Goal: Task Accomplishment & Management: Complete application form

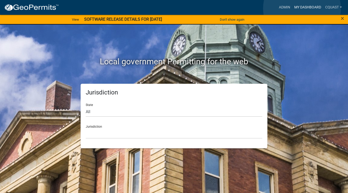
click at [302, 8] on link "My Dashboard" at bounding box center [307, 8] width 31 height 10
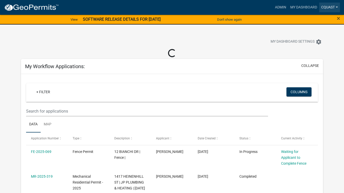
click at [325, 6] on link "cquast" at bounding box center [329, 8] width 21 height 10
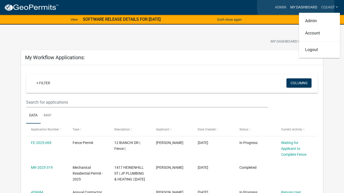
click at [296, 6] on link "My Dashboard" at bounding box center [303, 8] width 31 height 10
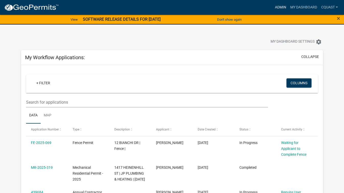
click at [283, 7] on link "Admin" at bounding box center [280, 8] width 15 height 10
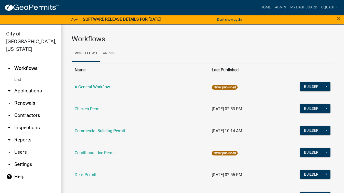
click at [42, 6] on img at bounding box center [31, 8] width 55 height 8
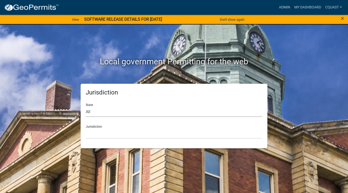
click at [113, 114] on select "All Colorado Georgia Indiana Iowa Kansas Minnesota Ohio South Carolina Wisconsin" at bounding box center [174, 112] width 176 height 10
select select "[US_STATE]"
click at [86, 107] on select "All Colorado Georgia Indiana Iowa Kansas Minnesota Ohio South Carolina Wisconsin" at bounding box center [174, 112] width 176 height 10
click at [117, 138] on select "Becker County, Minnesota Benton County, Minnesota Carlton County, Minnesota Cit…" at bounding box center [174, 133] width 176 height 10
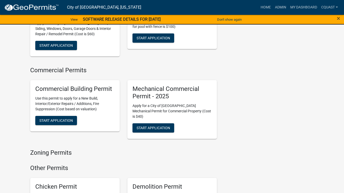
scroll to position [440, 0]
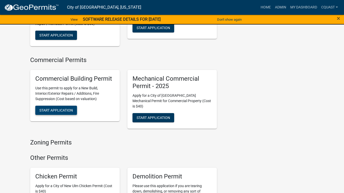
click at [54, 108] on span "Start Application" at bounding box center [56, 110] width 34 height 4
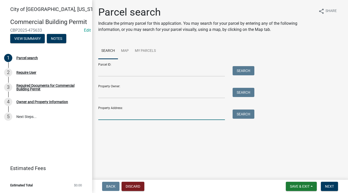
click at [110, 114] on input "Property Address:" at bounding box center [161, 115] width 127 height 10
type input "21 Minnesota"
click at [238, 117] on button "Search" at bounding box center [243, 114] width 22 height 9
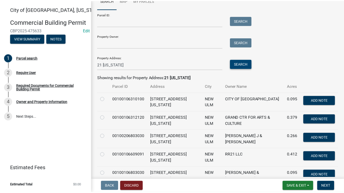
scroll to position [51, 0]
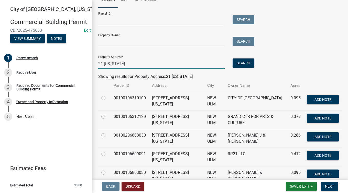
click at [101, 63] on input "21 Minnesota" at bounding box center [161, 64] width 127 height 10
type input "221 Minnesota"
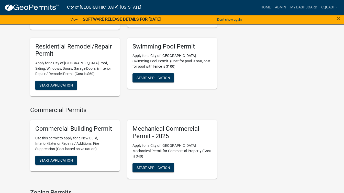
scroll to position [409, 0]
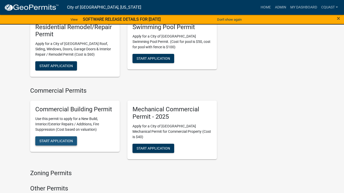
click at [47, 139] on span "Start Application" at bounding box center [56, 141] width 34 height 4
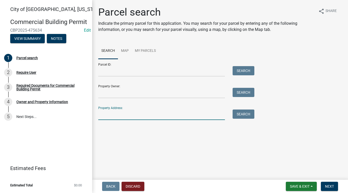
click at [131, 113] on input "Property Address:" at bounding box center [161, 115] width 127 height 10
type input "221 Minnesota"
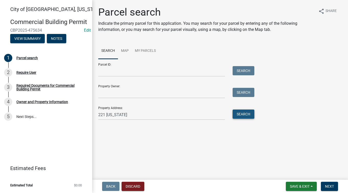
click at [239, 115] on button "Search" at bounding box center [243, 114] width 22 height 9
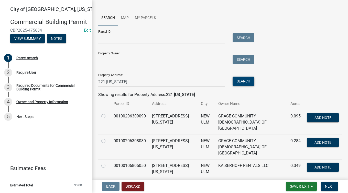
scroll to position [41, 0]
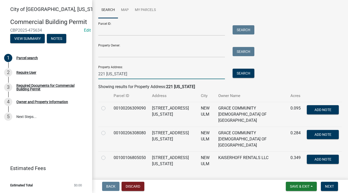
click at [104, 72] on input "221 Minnesota" at bounding box center [161, 74] width 127 height 10
type input "21 Minnesota"
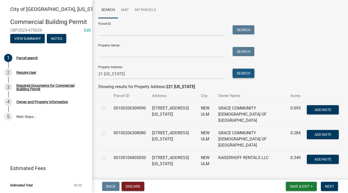
click at [242, 72] on button "Search" at bounding box center [243, 73] width 22 height 9
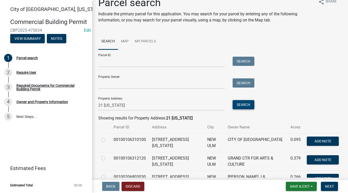
scroll to position [10, 0]
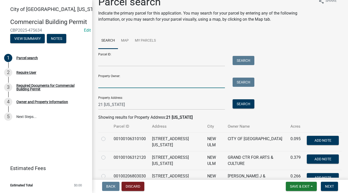
click at [114, 86] on input "Property Owner:" at bounding box center [161, 83] width 127 height 10
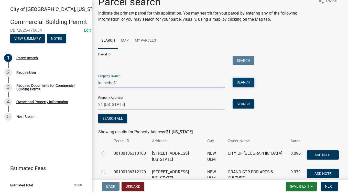
type input "kaiserhoff"
click at [241, 82] on button "Search" at bounding box center [243, 82] width 22 height 9
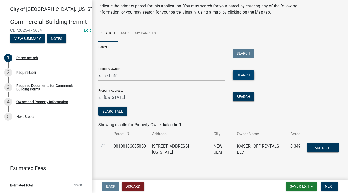
scroll to position [18, 0]
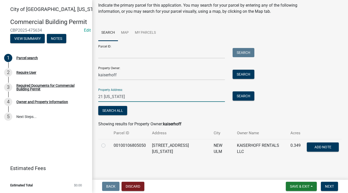
click at [105, 97] on input "21 Minnesota" at bounding box center [161, 97] width 127 height 10
type input "215 Minnesota"
click at [243, 95] on button "Search" at bounding box center [243, 96] width 22 height 9
click at [103, 143] on div at bounding box center [104, 146] width 6 height 6
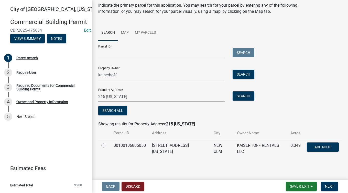
click at [107, 143] on label at bounding box center [107, 143] width 0 height 0
click at [107, 145] on input "radio" at bounding box center [108, 144] width 3 height 3
radio input "true"
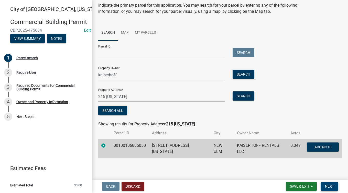
click at [327, 184] on button "Next" at bounding box center [329, 186] width 17 height 9
click at [327, 187] on span "Next" at bounding box center [329, 187] width 9 height 4
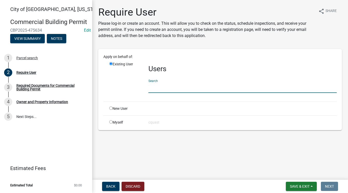
click at [154, 86] on input "text" at bounding box center [242, 88] width 188 height 10
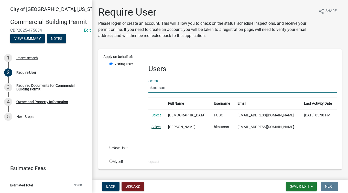
type input "hknutson"
click at [155, 127] on link "Select" at bounding box center [155, 127] width 9 height 4
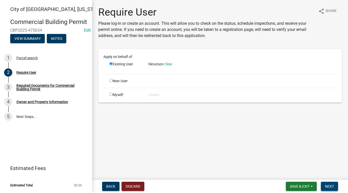
click at [329, 185] on span "Next" at bounding box center [329, 187] width 9 height 4
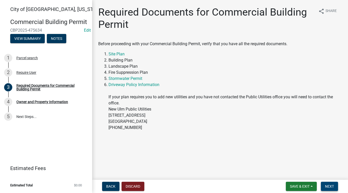
click at [329, 185] on span "Next" at bounding box center [329, 187] width 9 height 4
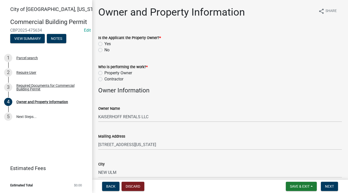
click at [104, 51] on label "No" at bounding box center [106, 50] width 5 height 6
click at [104, 50] on input "No" at bounding box center [105, 48] width 3 height 3
radio input "true"
click at [104, 79] on div "Contractor" at bounding box center [219, 79] width 243 height 6
click at [103, 79] on div "Contractor" at bounding box center [219, 79] width 243 height 6
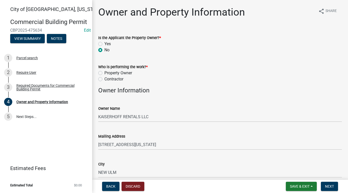
click at [104, 80] on label "Contractor" at bounding box center [113, 79] width 19 height 6
click at [104, 80] on input "Contractor" at bounding box center [105, 77] width 3 height 3
radio input "true"
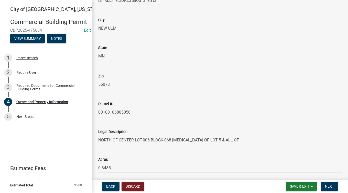
scroll to position [342, 0]
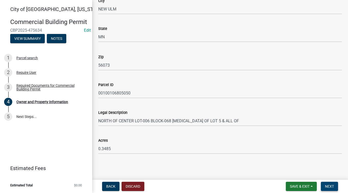
click at [328, 187] on span "Next" at bounding box center [329, 187] width 9 height 4
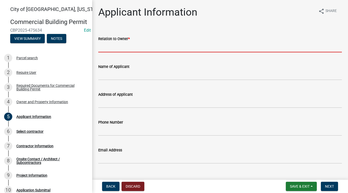
click at [150, 49] on input "Relation to Owner *" at bounding box center [219, 47] width 243 height 10
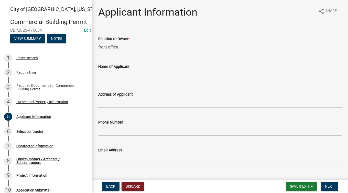
type input "front office"
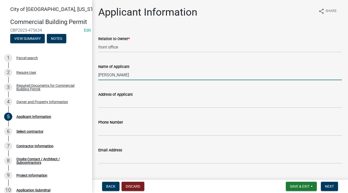
scroll to position [10, 0]
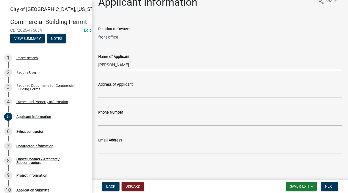
type input "Herb Knutson"
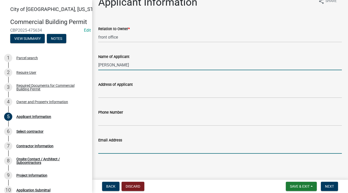
click at [109, 148] on input "Email Address" at bounding box center [219, 148] width 243 height 10
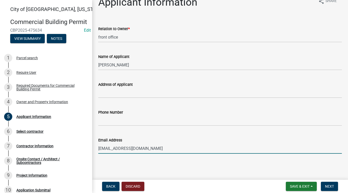
type input "lamplighter@newulmtel.net"
click at [137, 125] on input "Phone Number" at bounding box center [219, 121] width 243 height 10
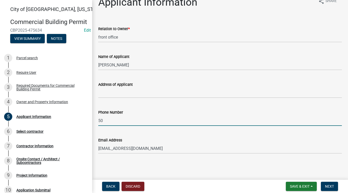
type input "5"
type input "612 801 5553"
click at [328, 184] on button "Next" at bounding box center [329, 186] width 17 height 9
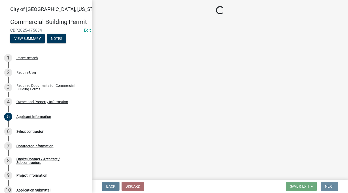
scroll to position [0, 0]
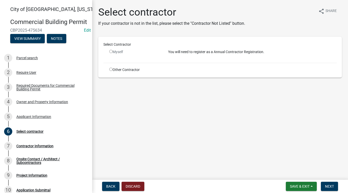
click at [110, 71] on input "radio" at bounding box center [110, 69] width 3 height 3
radio input "true"
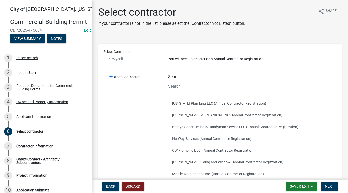
click at [198, 88] on input "Search" at bounding box center [252, 86] width 169 height 10
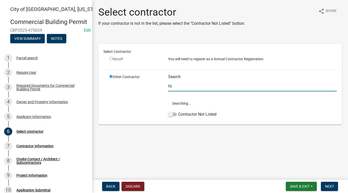
type input "N"
type input "k"
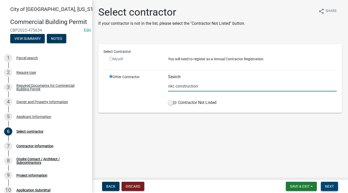
type input "nkc construction"
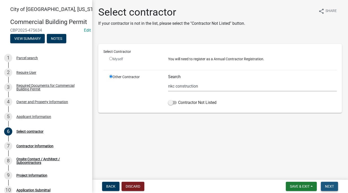
click at [333, 184] on button "Next" at bounding box center [329, 186] width 17 height 9
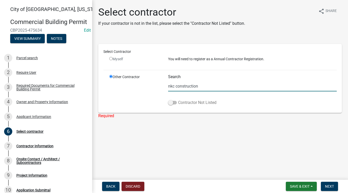
click at [173, 104] on span at bounding box center [172, 103] width 9 height 4
click at [178, 100] on input "Contractor Not Listed" at bounding box center [178, 100] width 0 height 0
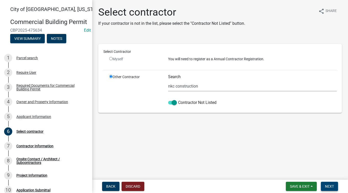
click at [329, 186] on span "Next" at bounding box center [329, 187] width 9 height 4
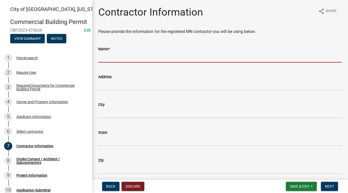
click at [157, 61] on input "Name *" at bounding box center [219, 57] width 243 height 10
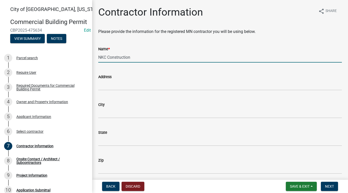
type input "NKC Construction"
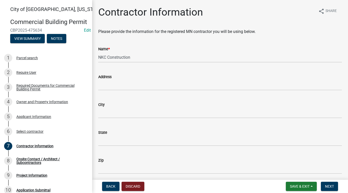
scroll to position [104, 0]
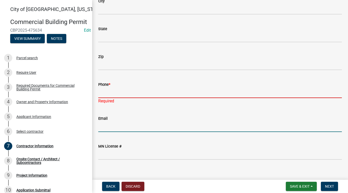
click at [139, 91] on input "Phone *" at bounding box center [219, 93] width 243 height 10
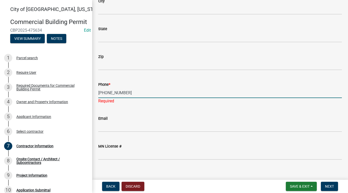
type input "507 276 6117"
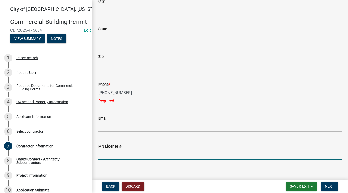
click at [124, 154] on input "MN License #" at bounding box center [219, 155] width 243 height 10
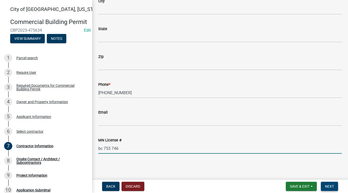
type input "bc 753 746"
click at [329, 186] on span "Next" at bounding box center [329, 187] width 9 height 4
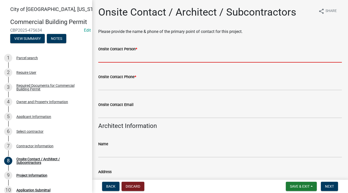
click at [200, 58] on input "Onsite Contact Person *" at bounding box center [219, 57] width 243 height 10
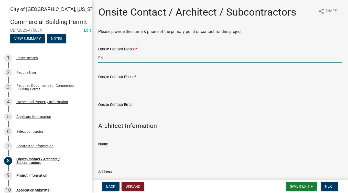
type input "n"
drag, startPoint x: 175, startPoint y: 42, endPoint x: 181, endPoint y: 47, distance: 7.5
click at [181, 47] on div "Onsite Contact Person * h" at bounding box center [219, 51] width 243 height 24
click at [171, 59] on input "h" at bounding box center [219, 57] width 243 height 10
type input "herb knutson"
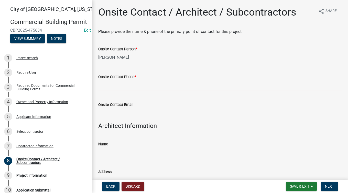
type input "5"
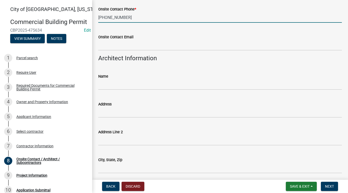
scroll to position [144, 0]
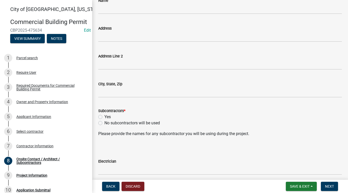
type input "612 801 5553"
click at [154, 124] on label "No subcontractors will be used" at bounding box center [131, 123] width 55 height 6
click at [108, 124] on input "No subcontractors will be used" at bounding box center [105, 121] width 3 height 3
radio input "true"
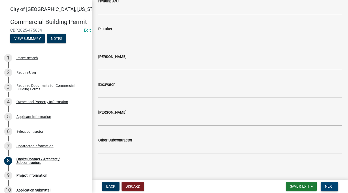
click at [331, 184] on button "Next" at bounding box center [329, 186] width 17 height 9
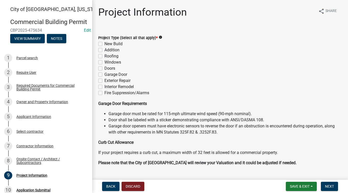
click at [104, 68] on label "Doors" at bounding box center [109, 68] width 11 height 6
click at [104, 68] on input "Doors" at bounding box center [105, 66] width 3 height 3
checkbox input "true"
checkbox input "false"
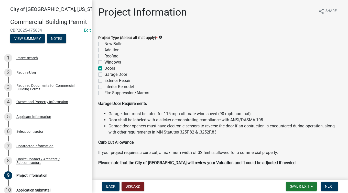
checkbox input "false"
checkbox input "true"
checkbox input "false"
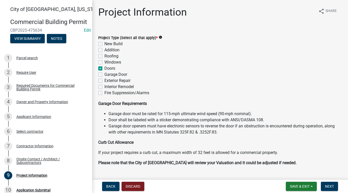
checkbox input "false"
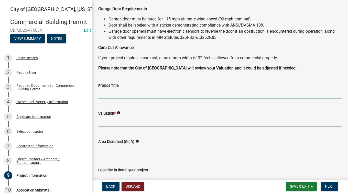
click at [243, 91] on input "Project Title" at bounding box center [219, 94] width 243 height 10
type input "sliding door"
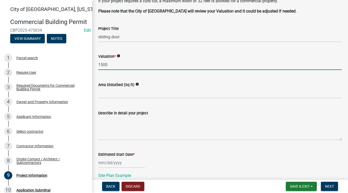
scroll to position [152, 0]
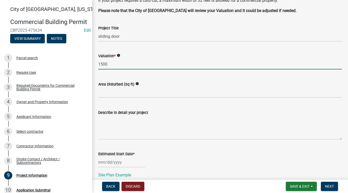
type input "1500"
click at [205, 131] on textarea "Describe in detail your project" at bounding box center [219, 128] width 243 height 24
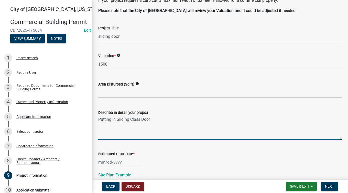
type textarea "Putting in Sliding Class Door"
select select "9"
select select "2025"
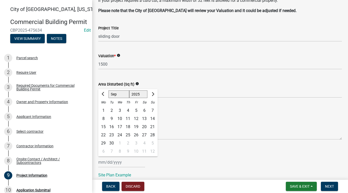
click at [177, 152] on div "Estimated Start Date *" at bounding box center [219, 154] width 243 height 6
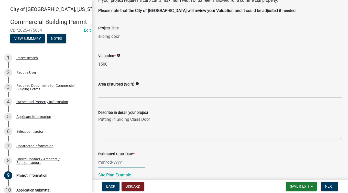
click at [126, 159] on div at bounding box center [121, 162] width 47 height 10
select select "9"
select select "2025"
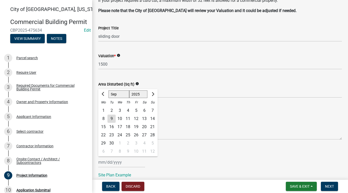
click at [120, 118] on div "10" at bounding box center [120, 119] width 8 height 8
type input "09/10/2025"
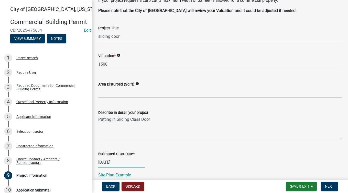
click at [114, 162] on div "09/10/2025" at bounding box center [121, 162] width 47 height 10
select select "9"
select select "2025"
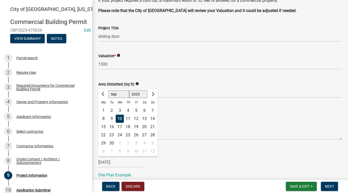
click at [127, 118] on div "11" at bounding box center [128, 119] width 8 height 8
type input "09/11/2025"
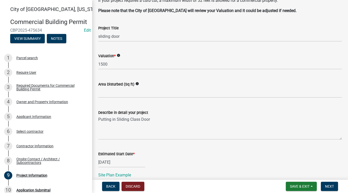
click at [337, 107] on div "Describe in detail your project Putting in Sliding Class Door" at bounding box center [219, 121] width 243 height 37
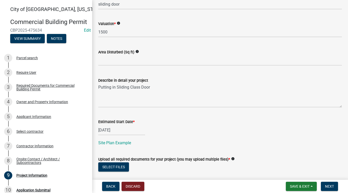
scroll to position [215, 0]
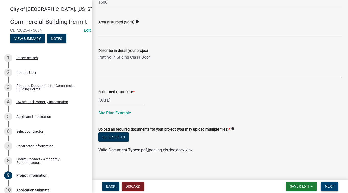
click at [330, 183] on button "Next" at bounding box center [329, 186] width 17 height 9
click at [117, 137] on button "Select files" at bounding box center [113, 137] width 31 height 9
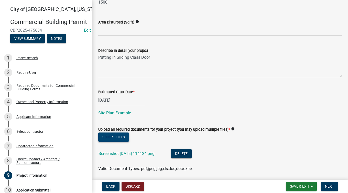
scroll to position [233, 0]
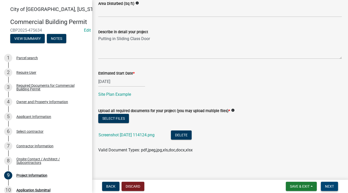
click at [329, 187] on span "Next" at bounding box center [329, 187] width 9 height 4
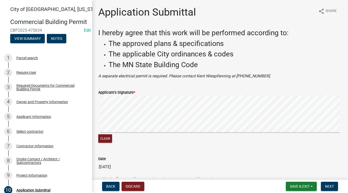
scroll to position [31, 0]
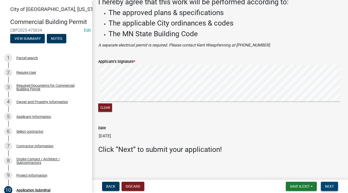
click at [329, 185] on span "Next" at bounding box center [329, 187] width 9 height 4
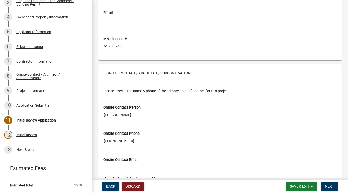
scroll to position [1883, 0]
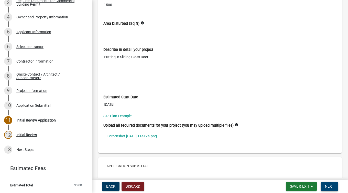
click at [325, 186] on span "Next" at bounding box center [329, 187] width 9 height 4
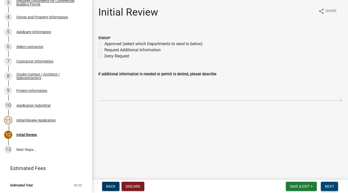
scroll to position [102, 0]
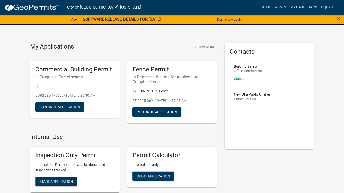
drag, startPoint x: 320, startPoint y: 11, endPoint x: 307, endPoint y: 24, distance: 17.9
drag, startPoint x: 307, startPoint y: 24, endPoint x: 325, endPoint y: 8, distance: 23.7
click at [325, 8] on link "cquast" at bounding box center [329, 8] width 21 height 10
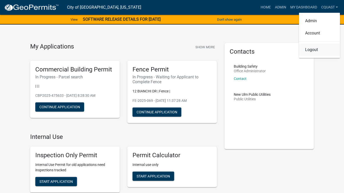
click at [315, 50] on link "Logout" at bounding box center [319, 50] width 41 height 12
